Goal: Task Accomplishment & Management: Complete application form

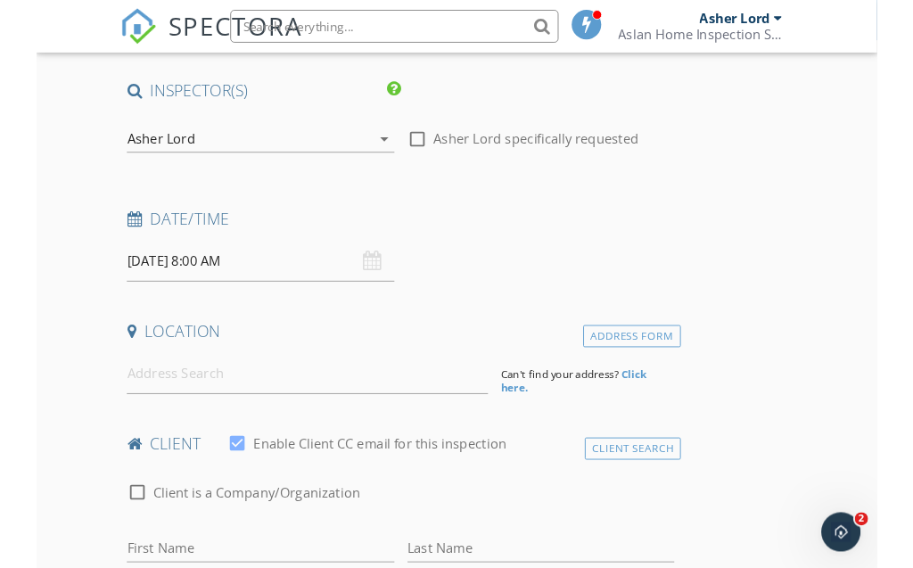
scroll to position [173, 0]
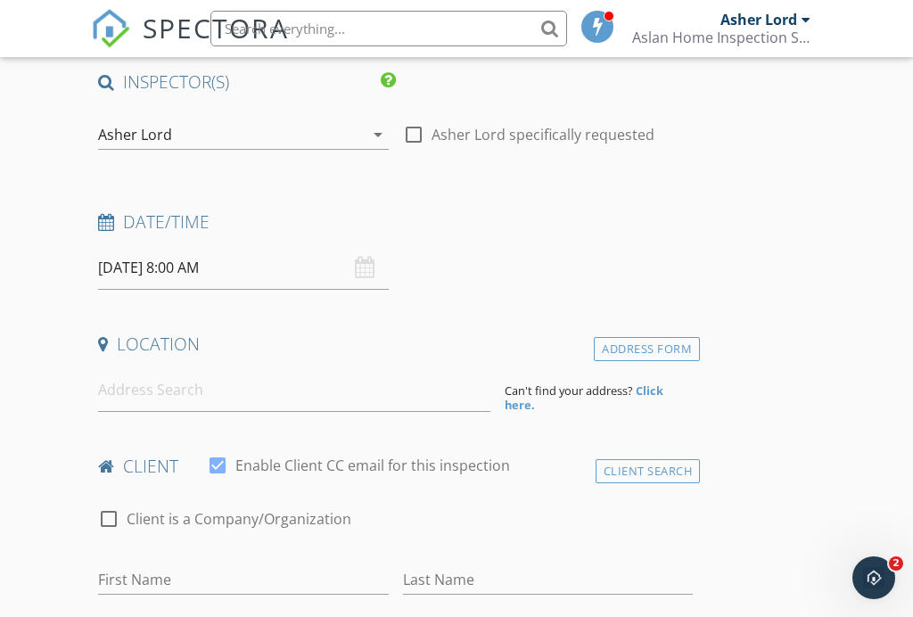
click at [194, 273] on input "09/29/2025 8:00 AM" at bounding box center [243, 268] width 290 height 44
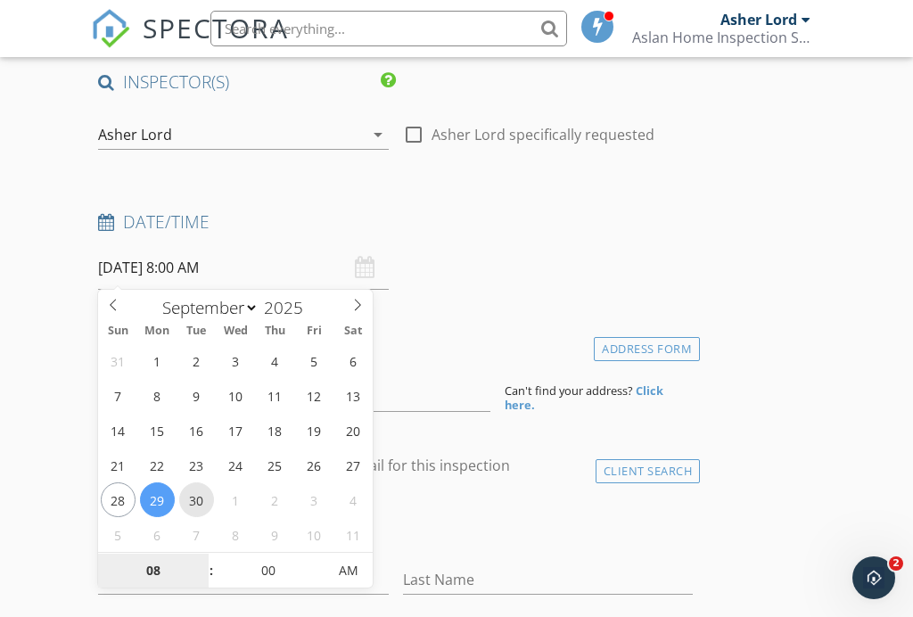
type input "09/30/2025 8:00 AM"
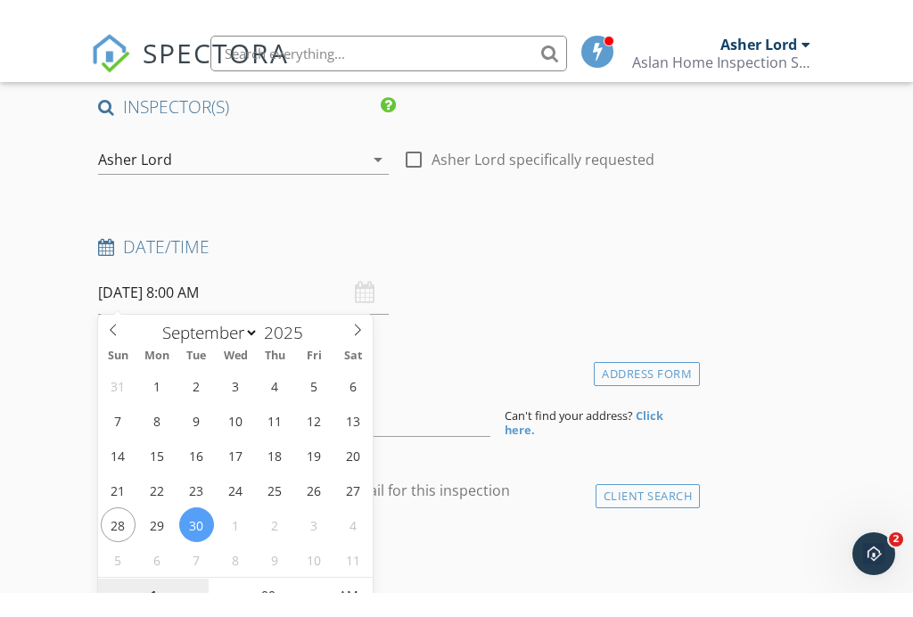
scroll to position [185, 0]
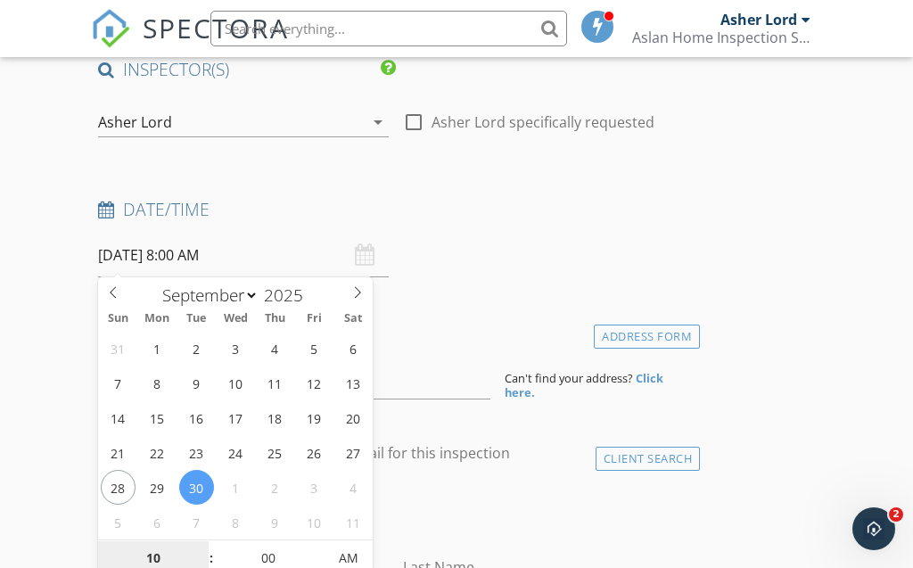
type input "10"
type input "[DATE] 10:00 AM"
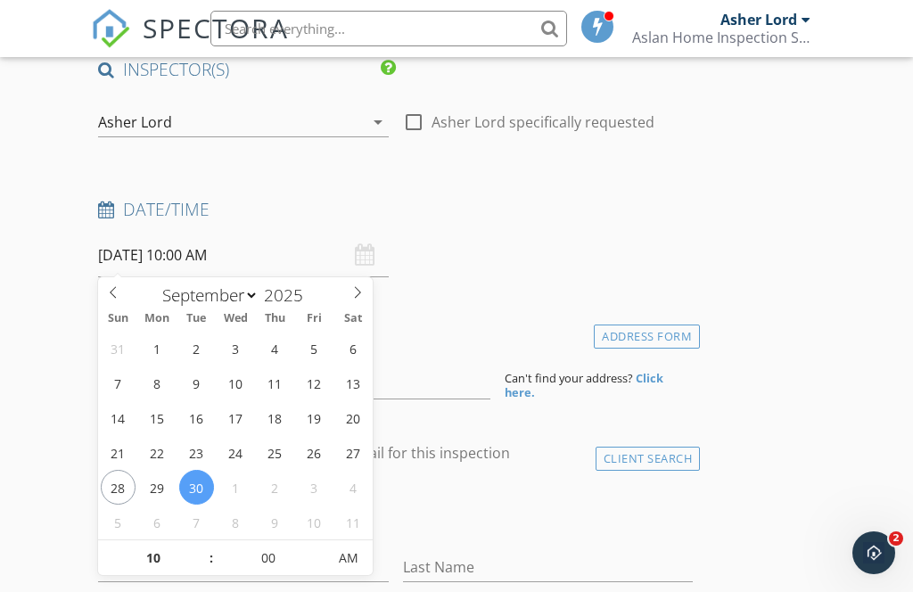
click at [449, 542] on div "Last Name" at bounding box center [548, 571] width 290 height 58
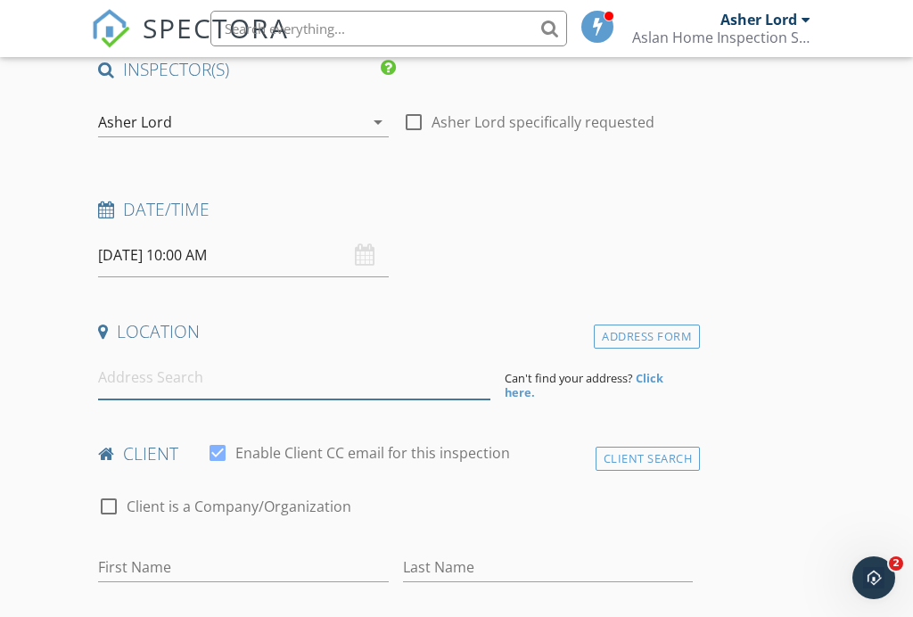
click at [440, 378] on input at bounding box center [293, 378] width 391 height 44
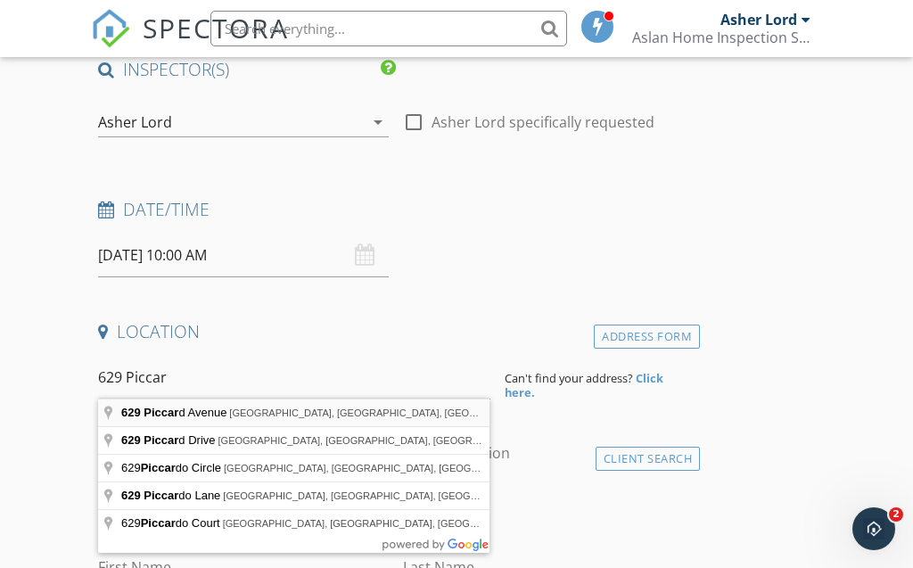
type input "629 Piccard Avenue, San Diego, CA, USA"
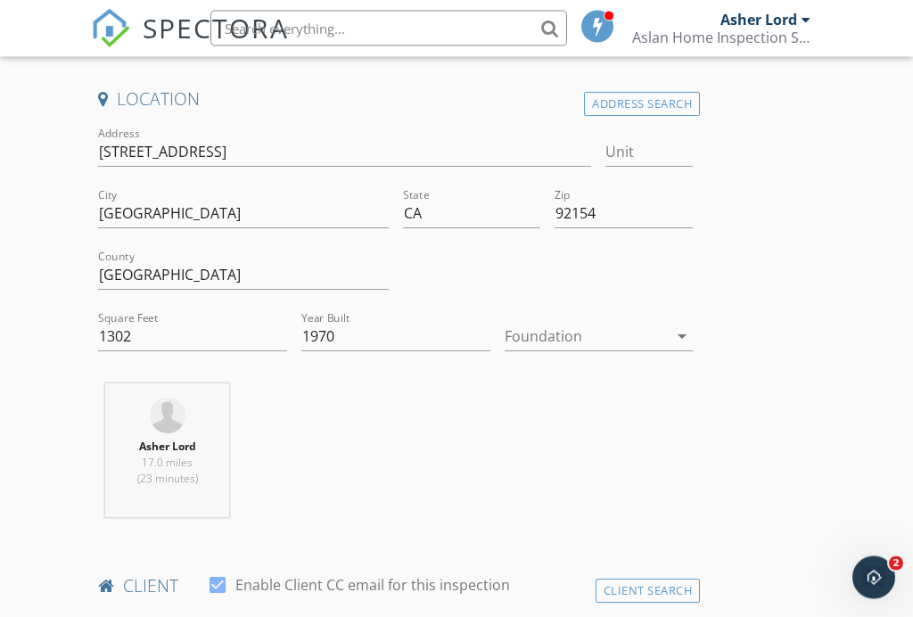
scroll to position [420, 0]
click at [588, 333] on div at bounding box center [587, 334] width 164 height 29
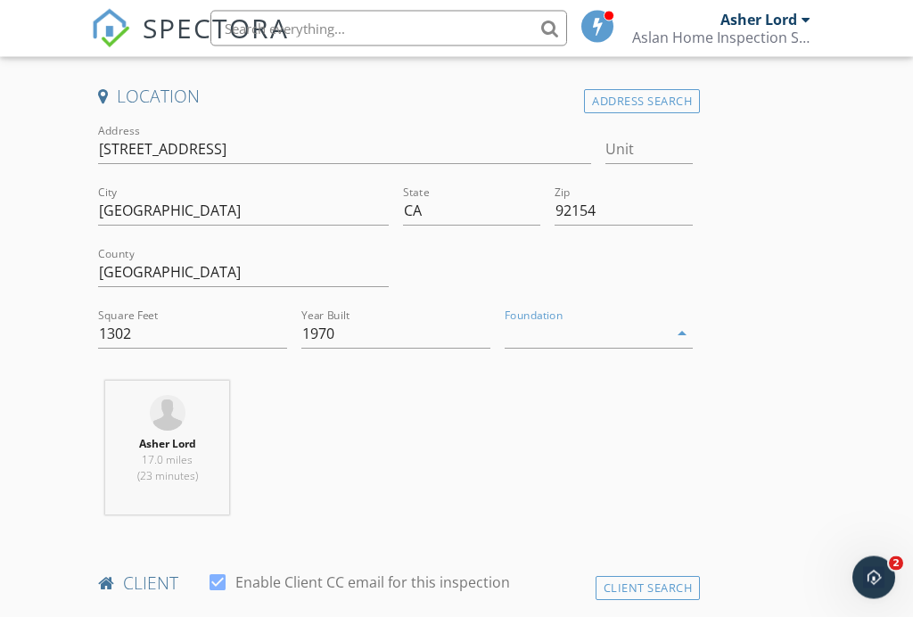
scroll to position [421, 0]
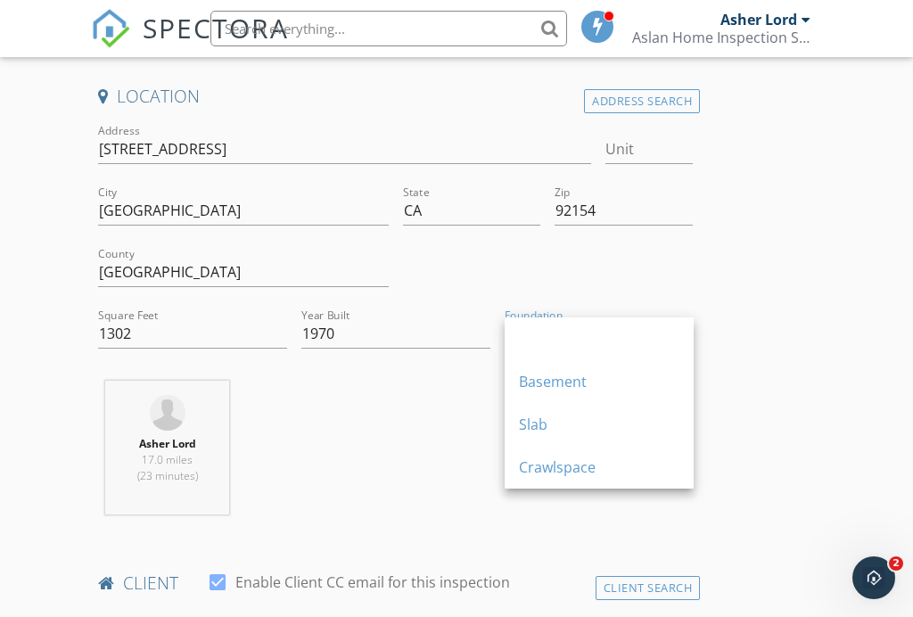
click at [585, 417] on div "Slab" at bounding box center [599, 424] width 160 height 21
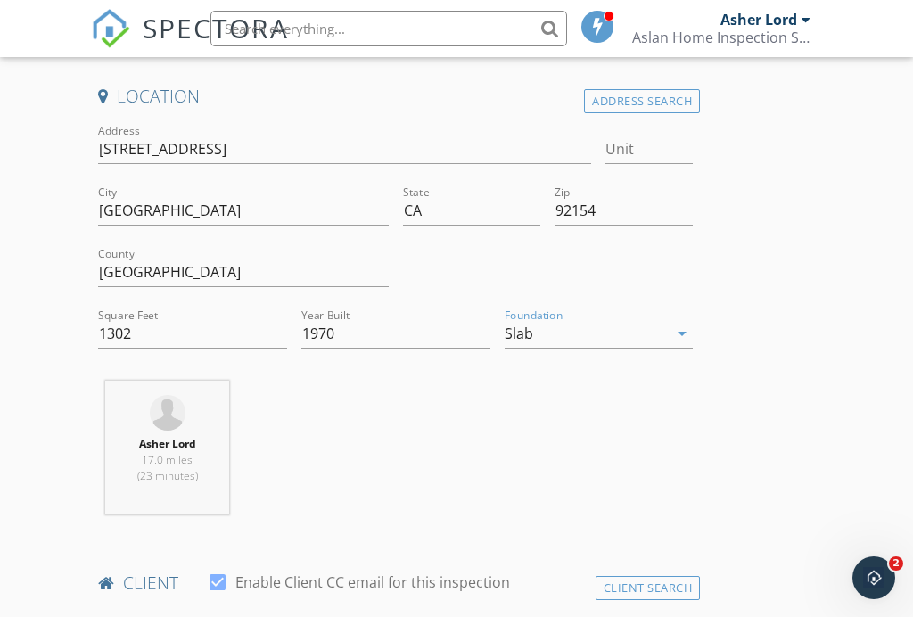
click at [466, 440] on div "Asher Lord 17.0 miles (23 minutes)" at bounding box center [395, 455] width 609 height 148
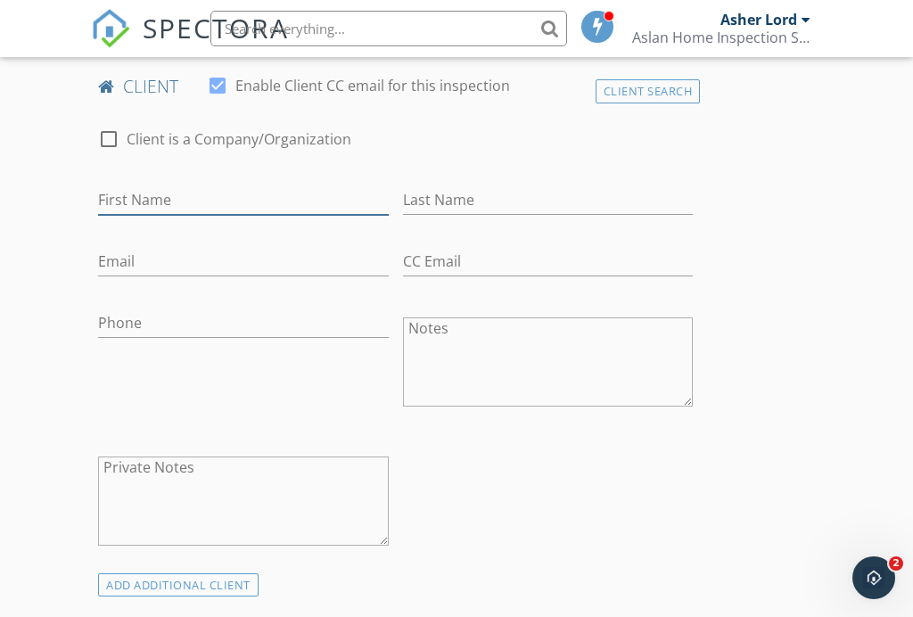
click at [250, 195] on input "First Name" at bounding box center [243, 199] width 290 height 29
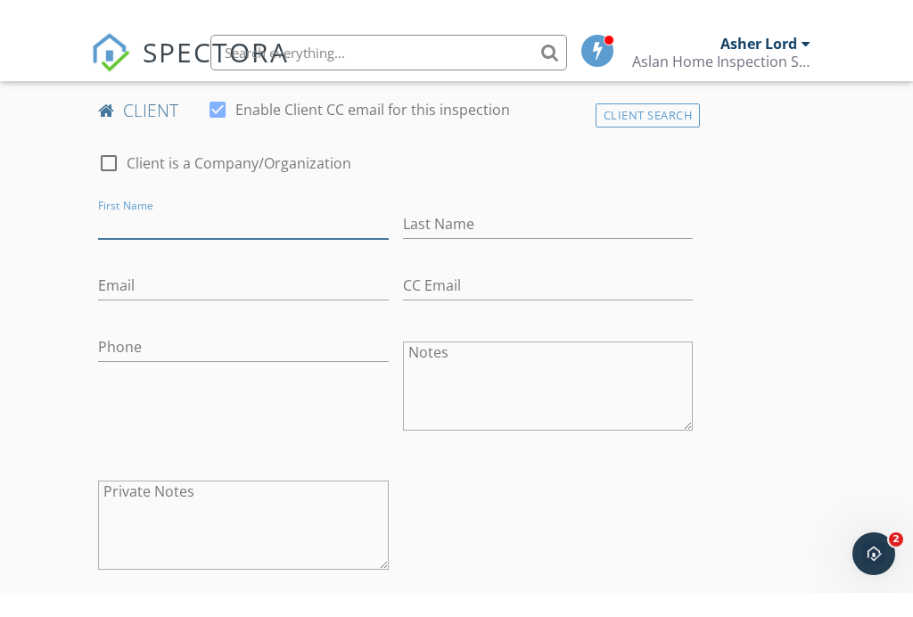
scroll to position [918, 0]
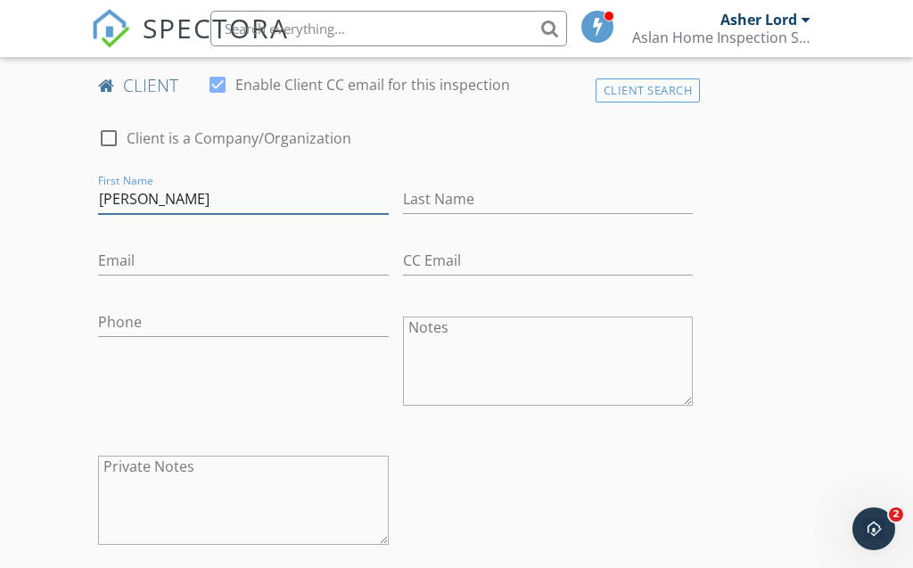
click at [296, 204] on input "Jennifer" at bounding box center [243, 199] width 290 height 29
type input "[PERSON_NAME]"
click at [508, 195] on input "Last Name" at bounding box center [548, 199] width 290 height 29
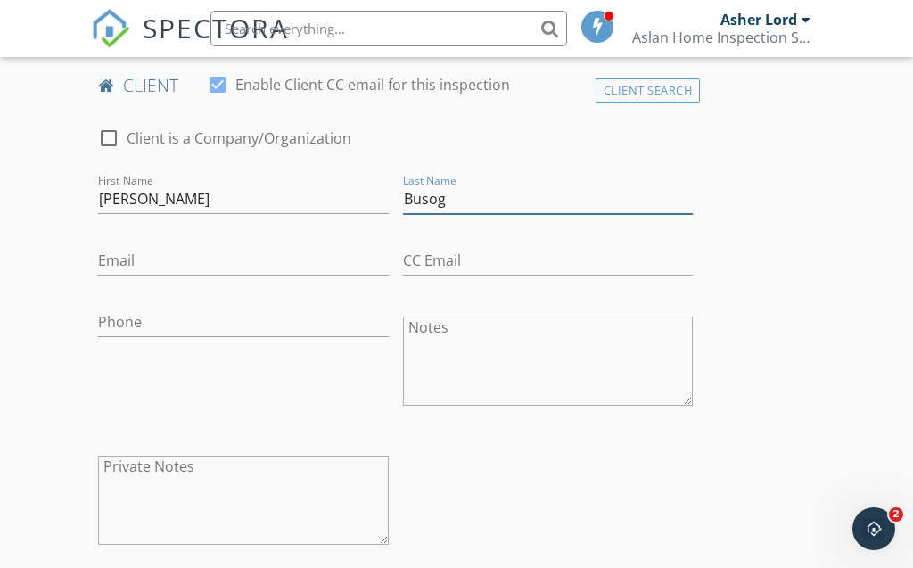
type input "Busog"
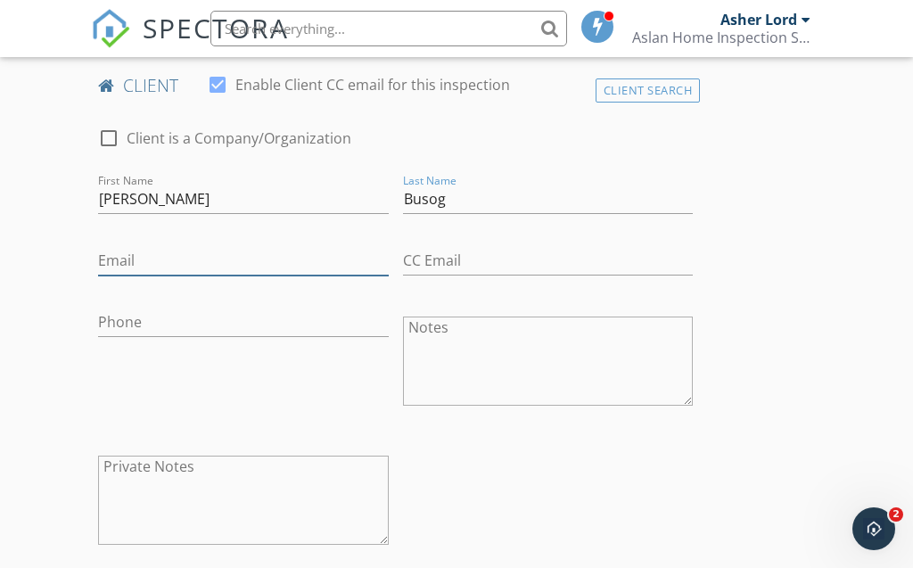
click at [261, 254] on input "Email" at bounding box center [243, 260] width 290 height 29
type input "[EMAIL_ADDRESS][DOMAIN_NAME]"
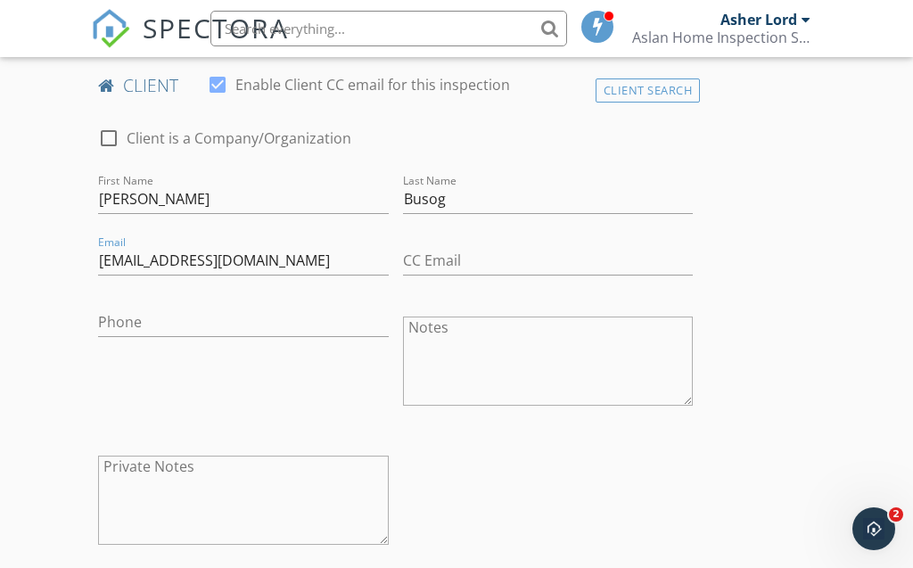
click at [315, 299] on div "Phone" at bounding box center [243, 326] width 290 height 58
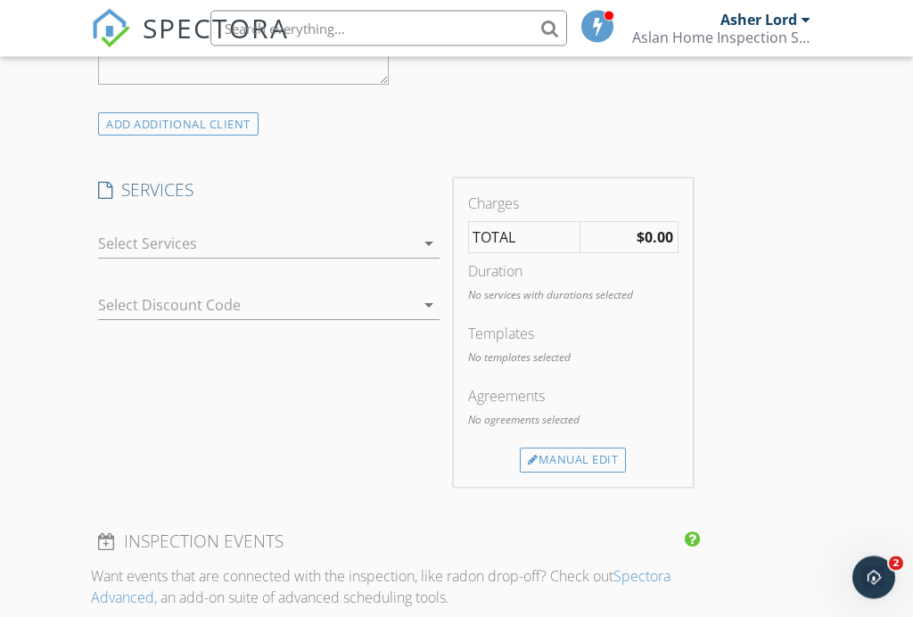
scroll to position [1317, 0]
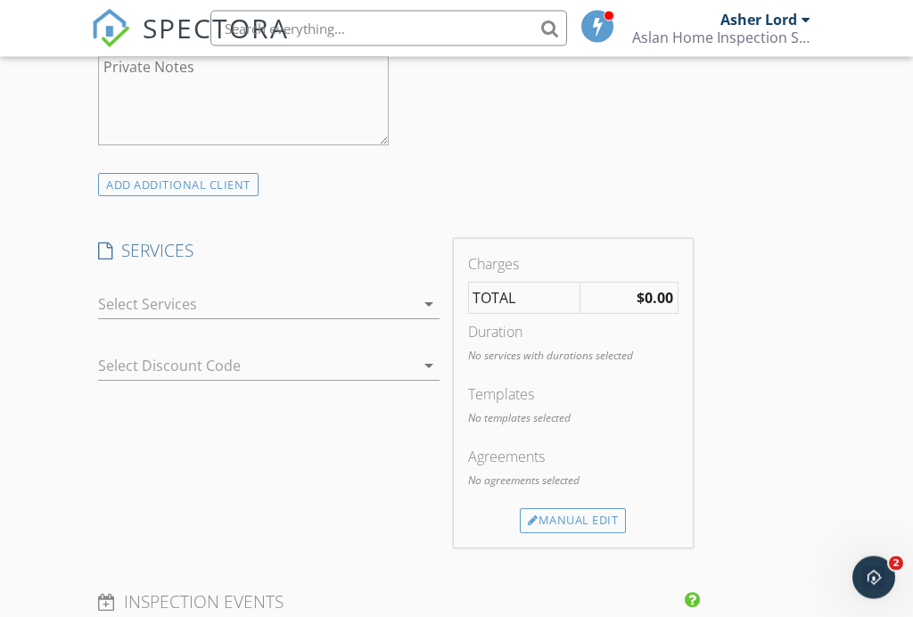
click at [425, 308] on icon "arrow_drop_down" at bounding box center [428, 304] width 21 height 21
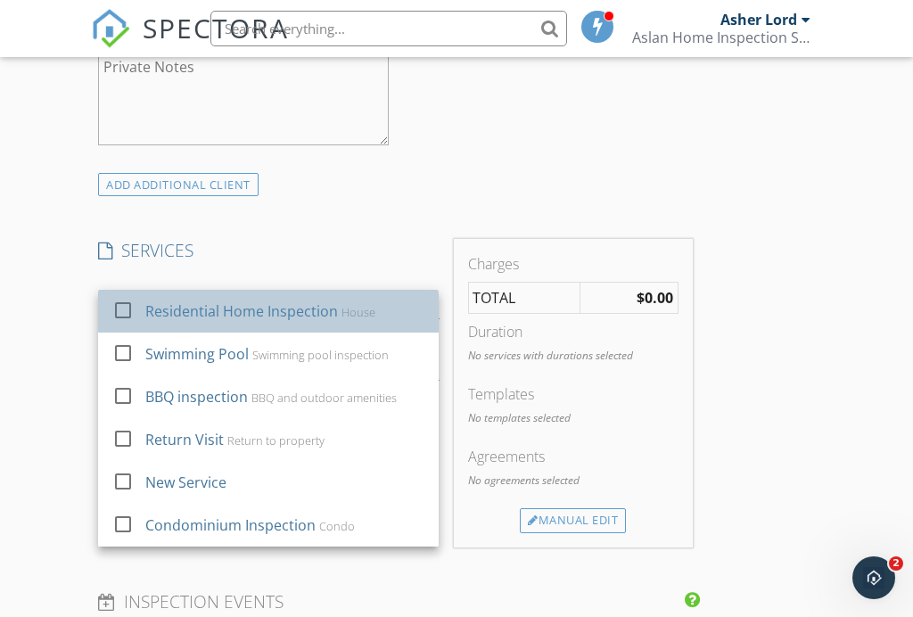
click at [402, 310] on div "Residential Home Inspection House" at bounding box center [285, 311] width 279 height 36
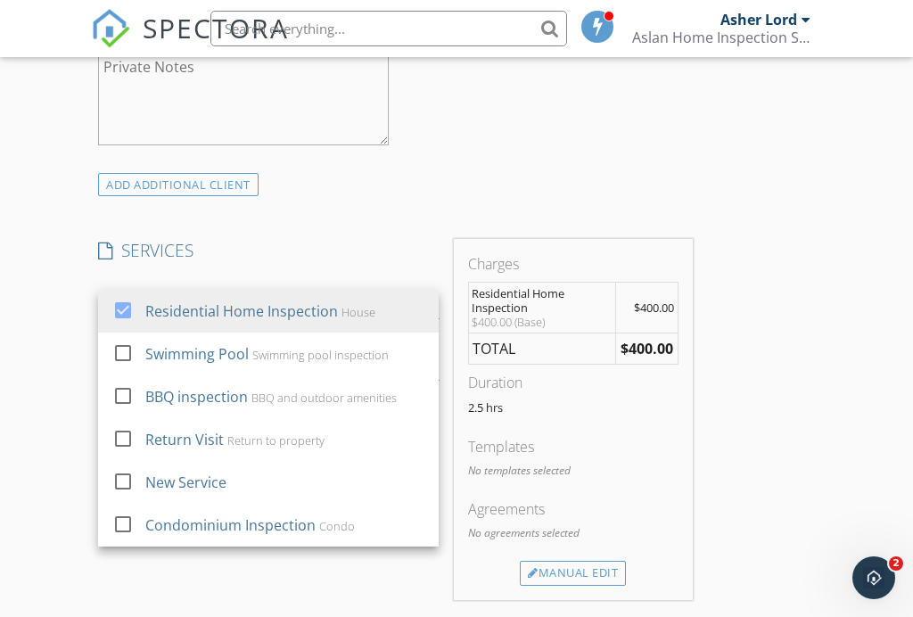
click at [389, 239] on h4 "SERVICES" at bounding box center [268, 250] width 341 height 23
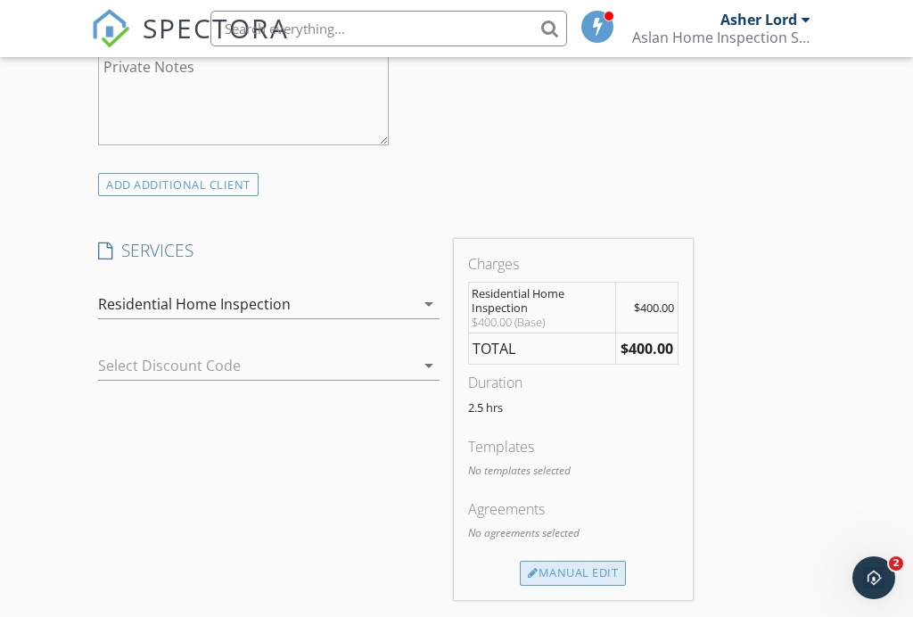
click at [568, 569] on div "Manual Edit" at bounding box center [573, 573] width 106 height 25
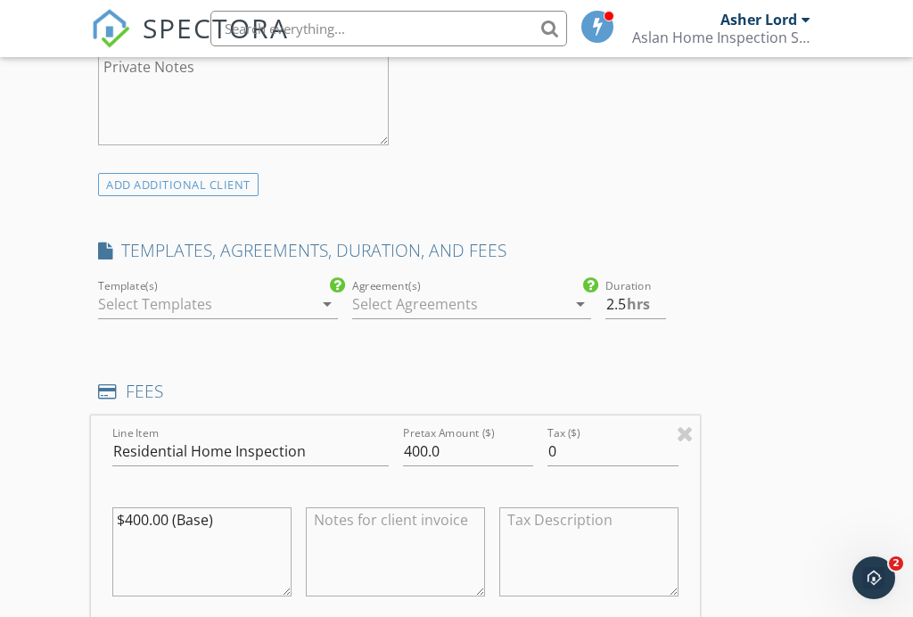
click at [327, 302] on icon "arrow_drop_down" at bounding box center [327, 303] width 21 height 21
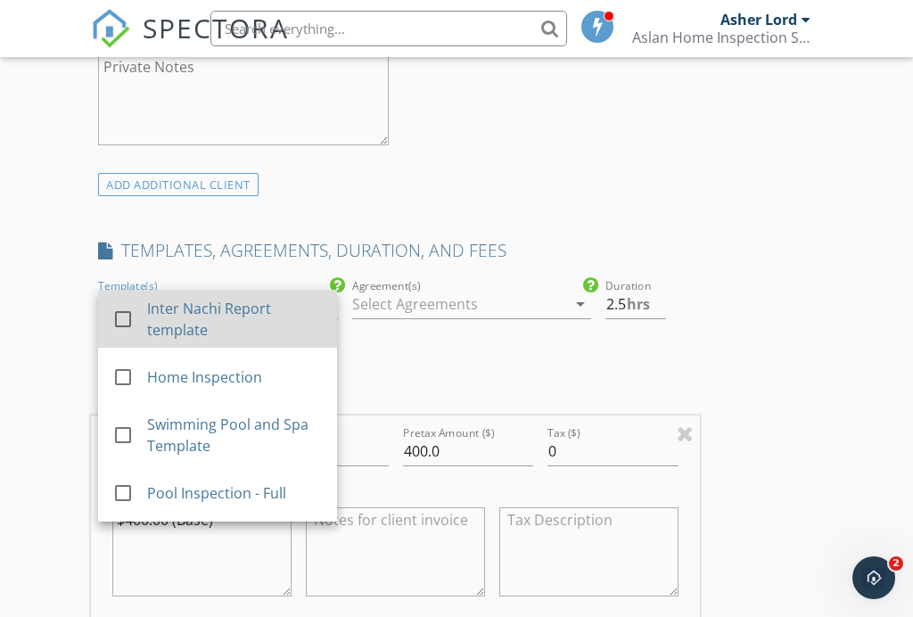
click at [310, 306] on div "Inter Nachi Report template" at bounding box center [236, 318] width 176 height 43
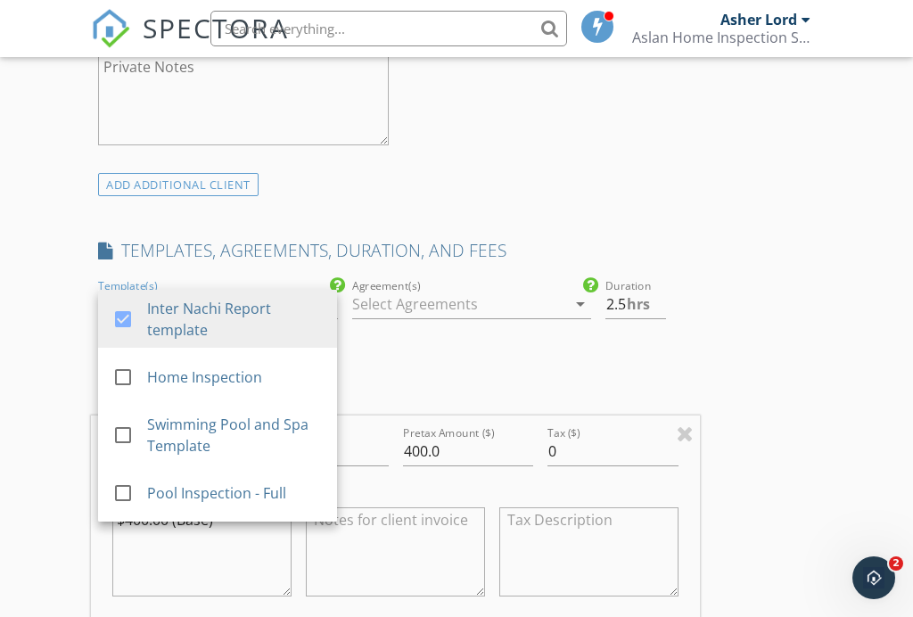
click at [387, 300] on div at bounding box center [459, 304] width 214 height 29
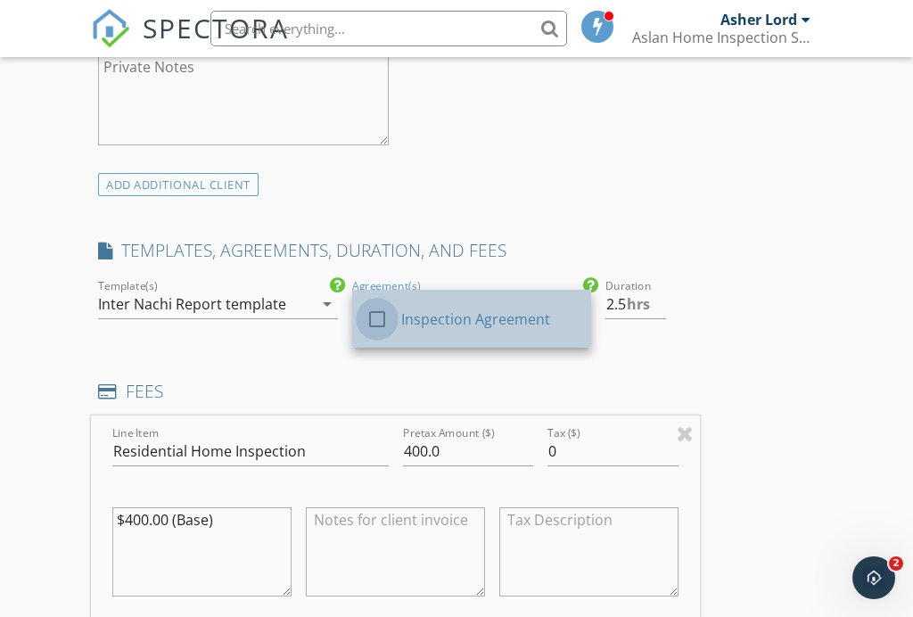
click at [382, 321] on div at bounding box center [377, 319] width 30 height 30
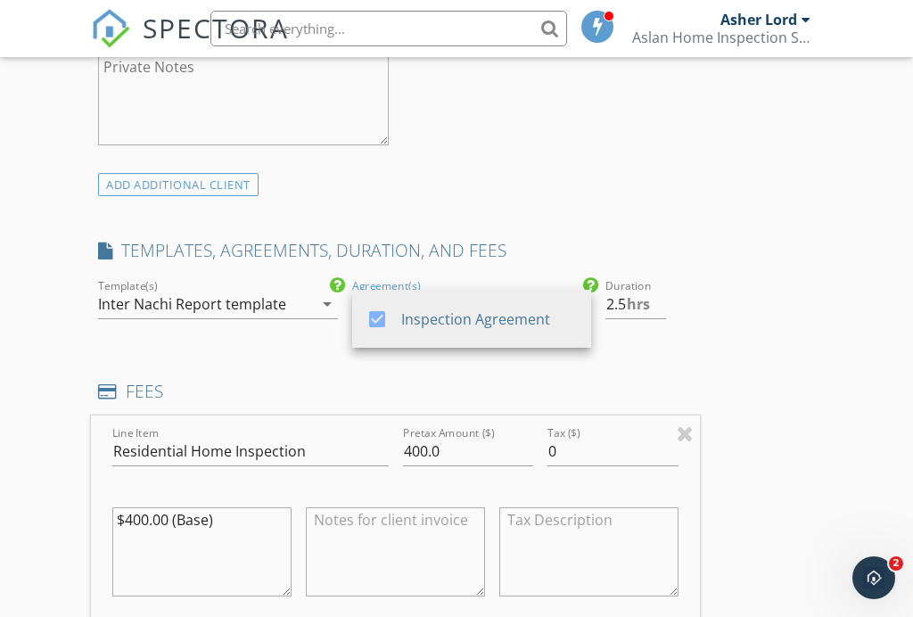
click at [463, 361] on div "INSPECTOR(S) check_box Asher Lord PRIMARY Asher Lord arrow_drop_down check_box_…" at bounding box center [395, 432] width 609 height 3013
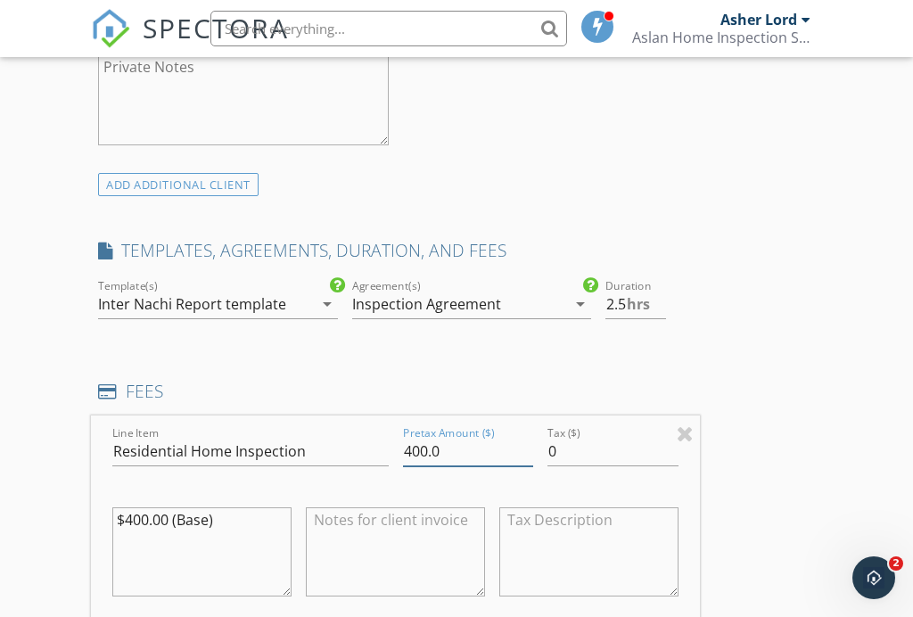
click at [417, 444] on input "400.0" at bounding box center [468, 451] width 131 height 29
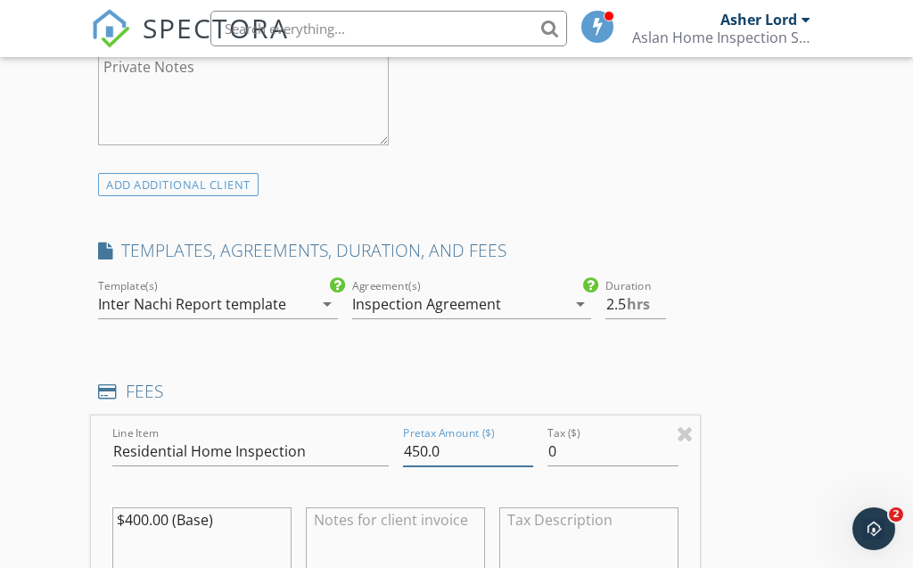
type input "450.0"
click at [450, 353] on div "INSPECTOR(S) check_box Asher Lord PRIMARY Asher Lord arrow_drop_down check_box_…" at bounding box center [395, 432] width 609 height 3013
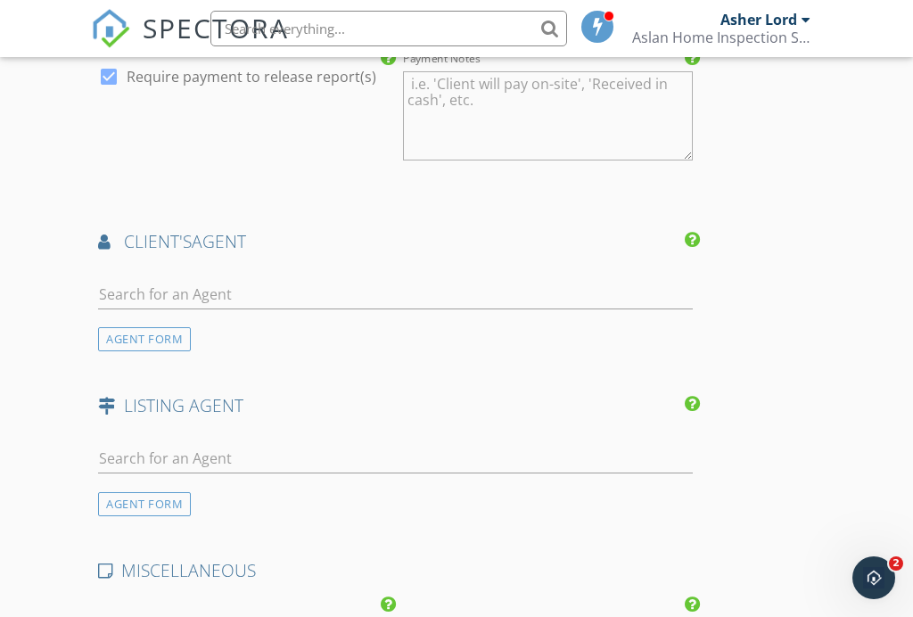
scroll to position [2227, 0]
click at [229, 279] on input "text" at bounding box center [395, 293] width 595 height 29
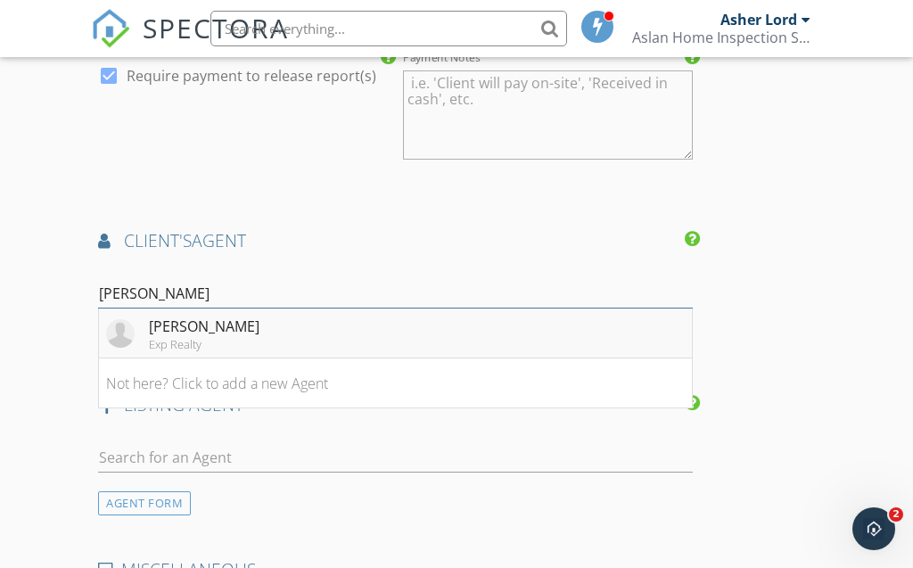
type input "[PERSON_NAME]"
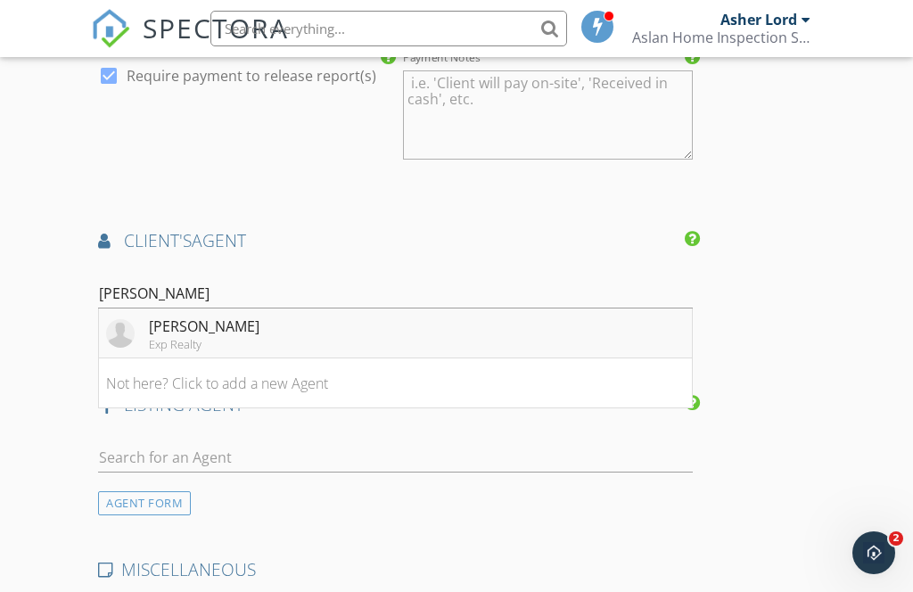
click at [226, 326] on div "[PERSON_NAME]" at bounding box center [204, 326] width 111 height 21
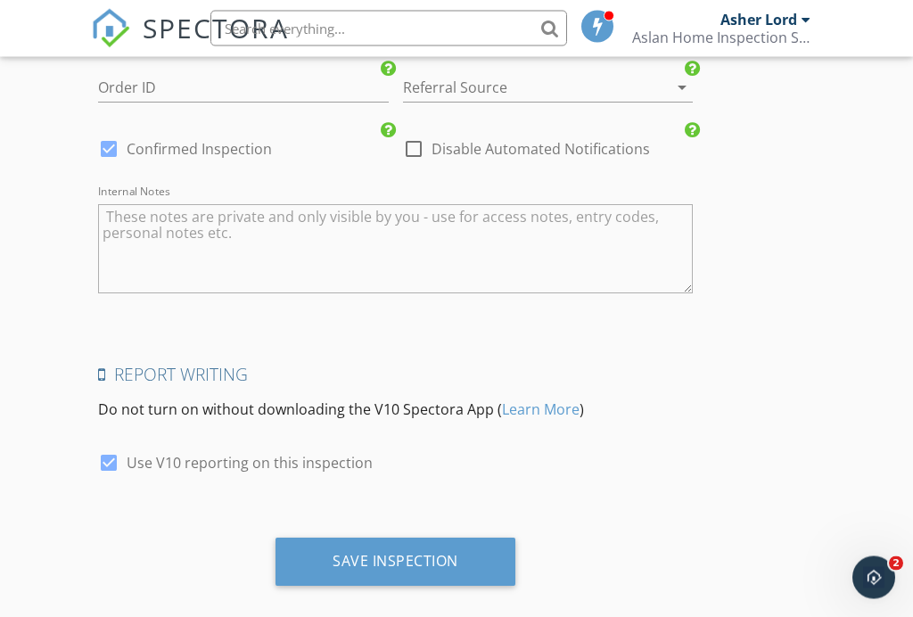
scroll to position [3185, 0]
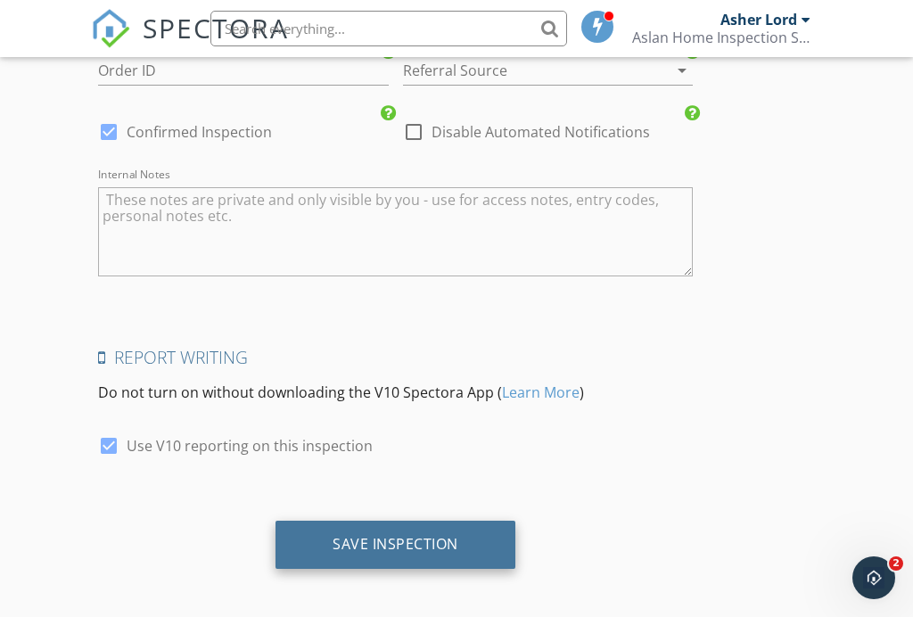
click at [348, 535] on div "Save Inspection" at bounding box center [396, 544] width 126 height 18
